Goal: Task Accomplishment & Management: Manage account settings

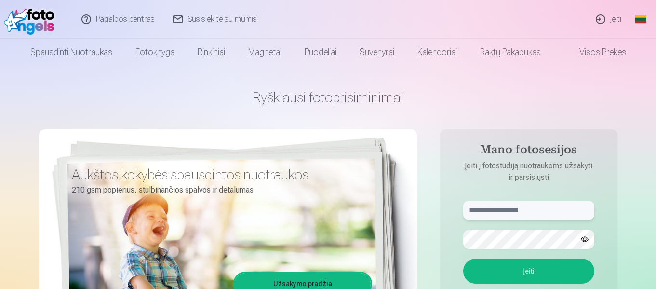
click at [537, 207] on input "text" at bounding box center [528, 210] width 131 height 19
type input "**********"
click at [540, 270] on button "Įeiti" at bounding box center [528, 270] width 131 height 25
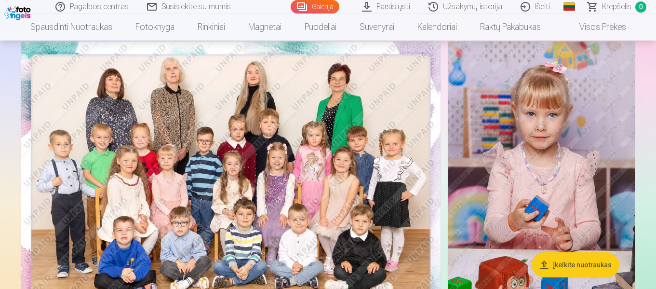
scroll to position [48, 0]
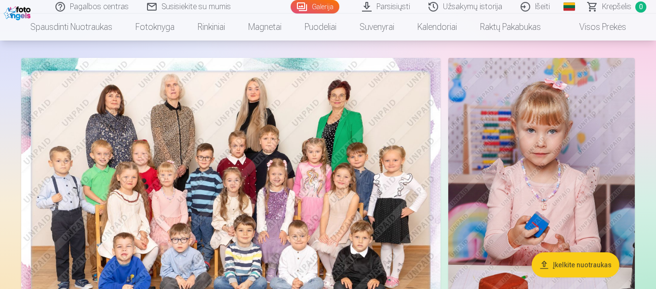
click at [213, 190] on img at bounding box center [230, 198] width 419 height 280
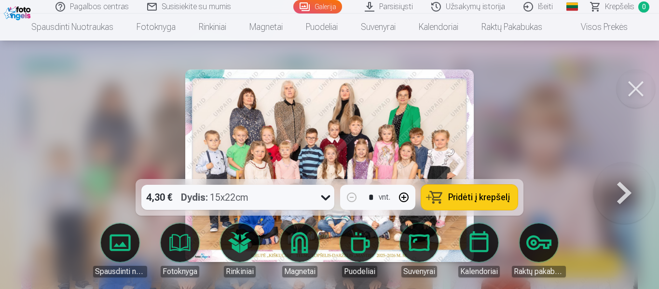
click at [629, 169] on button at bounding box center [624, 165] width 62 height 7
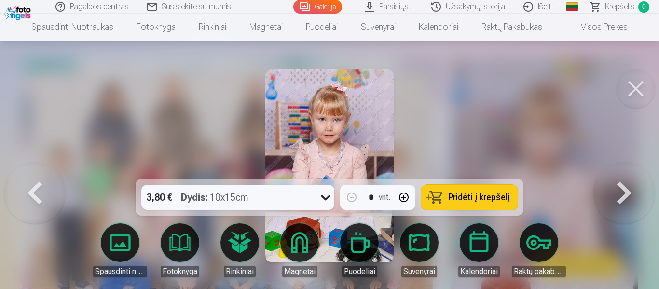
click at [626, 169] on button at bounding box center [624, 165] width 62 height 7
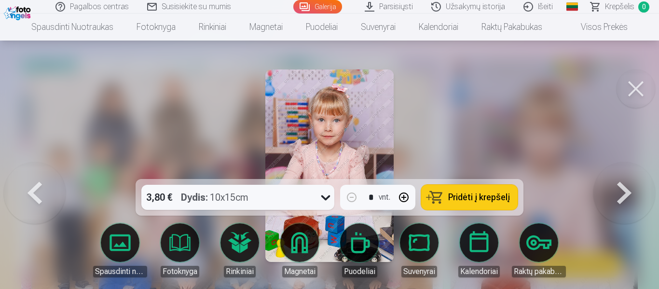
click at [626, 169] on button at bounding box center [624, 165] width 62 height 7
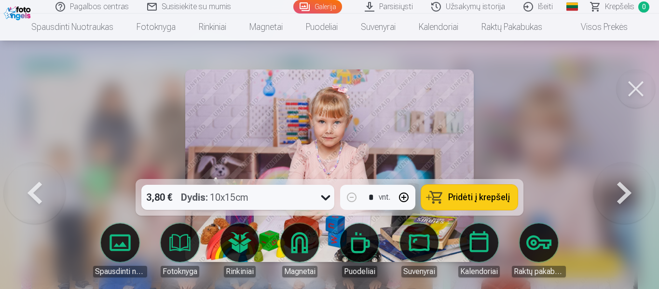
click at [626, 169] on button at bounding box center [624, 165] width 62 height 7
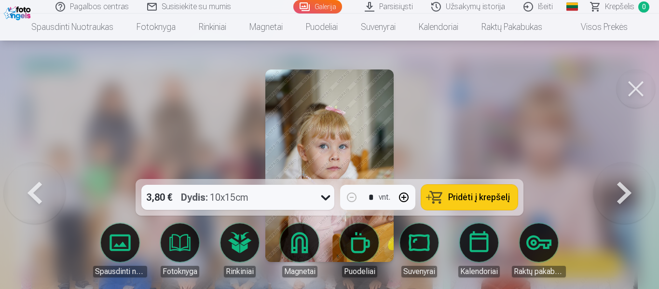
click at [617, 169] on button at bounding box center [624, 165] width 62 height 7
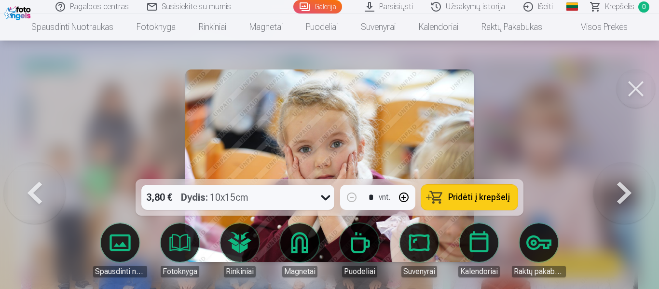
click at [631, 169] on button at bounding box center [624, 165] width 62 height 7
click at [628, 88] on button at bounding box center [635, 88] width 39 height 39
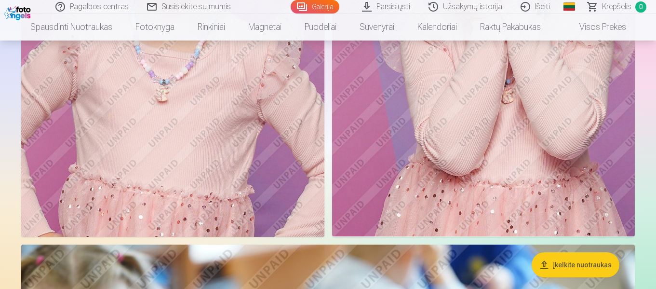
scroll to position [2941, 0]
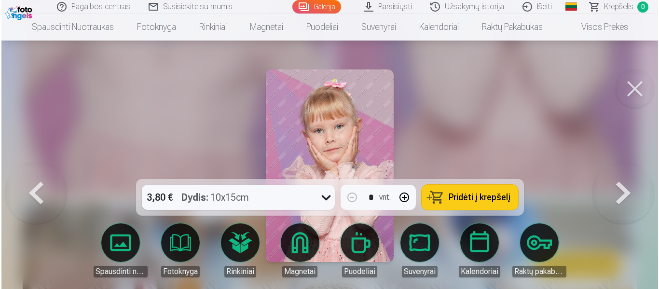
scroll to position [2951, 0]
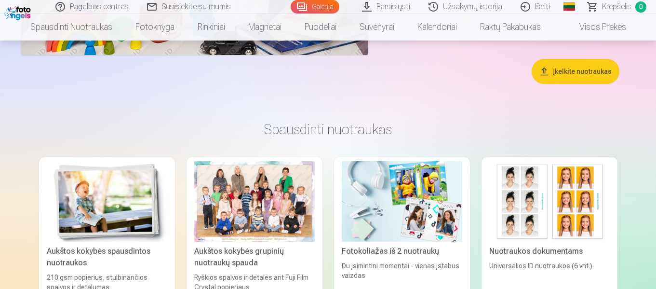
scroll to position [5352, 0]
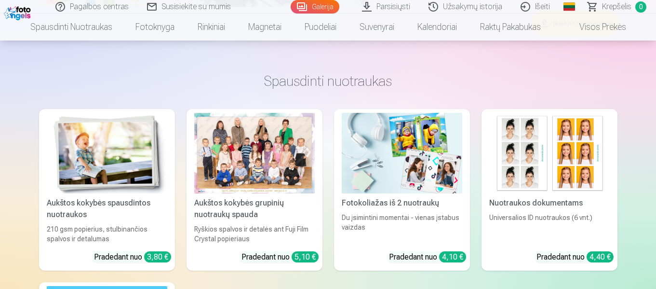
click at [263, 141] on div at bounding box center [254, 153] width 121 height 81
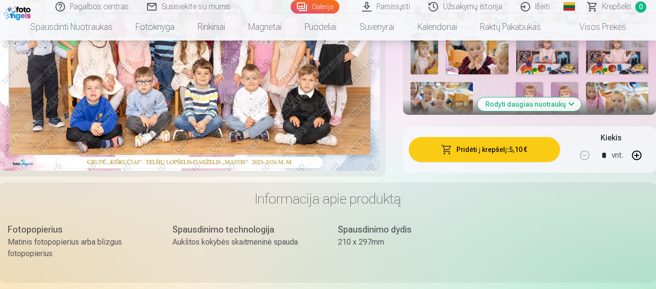
scroll to position [241, 0]
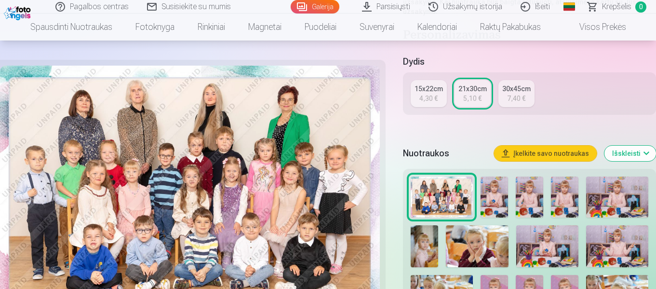
click at [497, 191] on img at bounding box center [494, 196] width 27 height 41
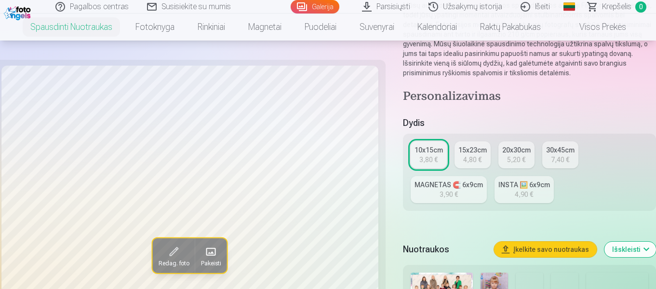
scroll to position [48, 0]
